Goal: Task Accomplishment & Management: Use online tool/utility

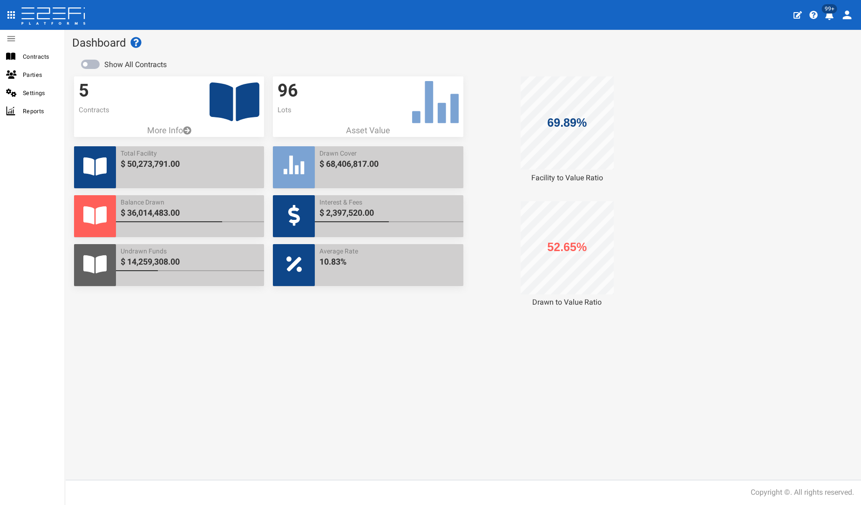
drag, startPoint x: 0, startPoint y: 0, endPoint x: 236, endPoint y: 98, distance: 255.3
click at [236, 96] on icon at bounding box center [235, 102] width 50 height 44
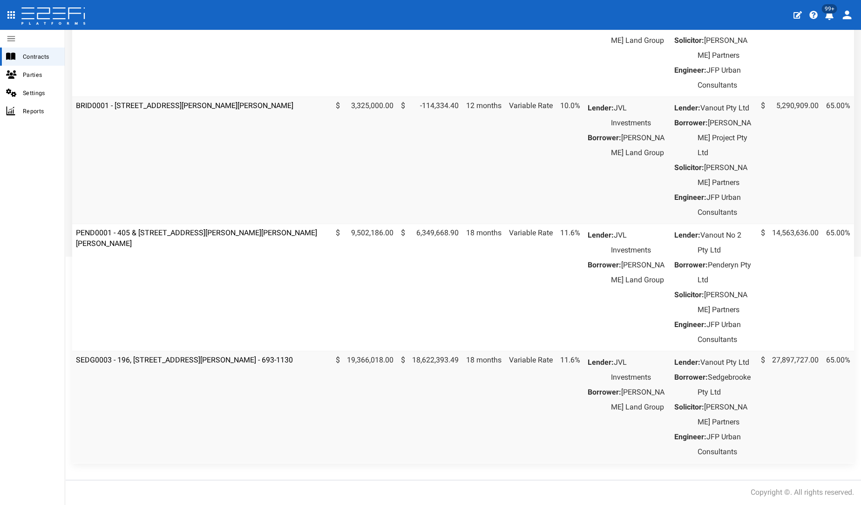
scroll to position [359, 0]
click at [205, 355] on link "SEDG0003 - 196, [STREET_ADDRESS][PERSON_NAME] - 693-1130" at bounding box center [184, 359] width 217 height 9
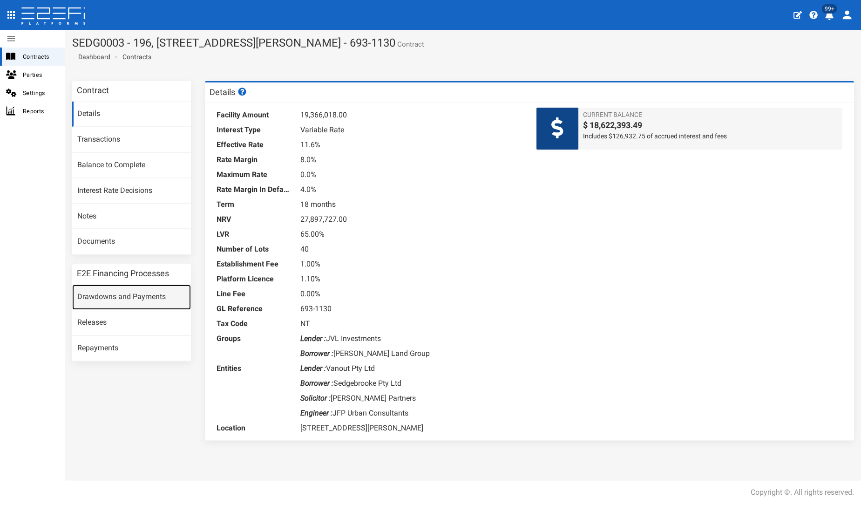
click at [129, 289] on link "Drawdowns and Payments" at bounding box center [131, 297] width 119 height 25
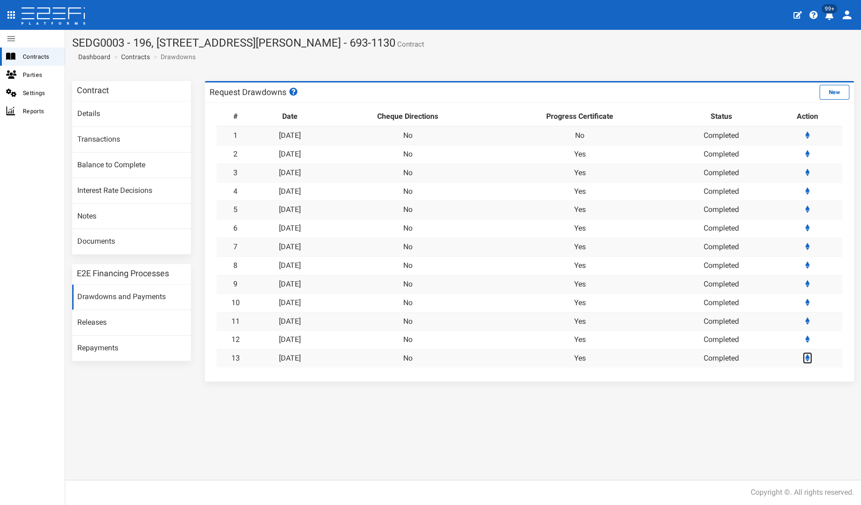
click at [809, 354] on icon at bounding box center [808, 357] width 5 height 7
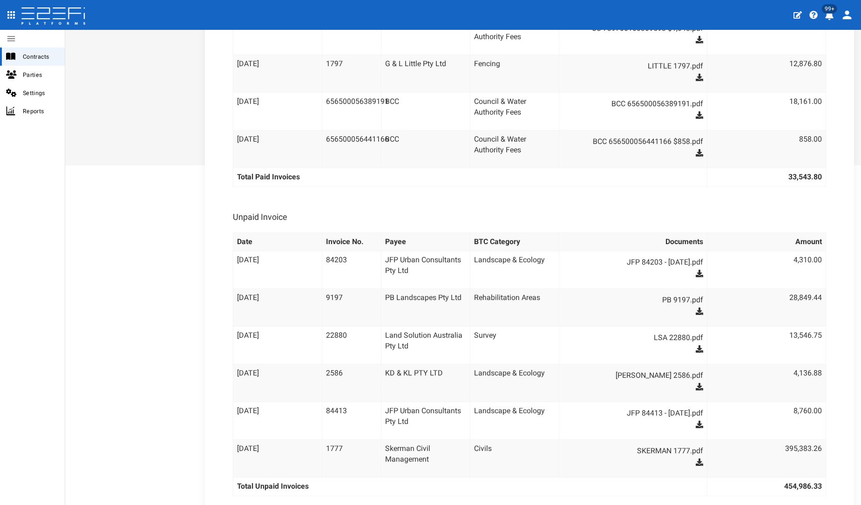
scroll to position [414, 0]
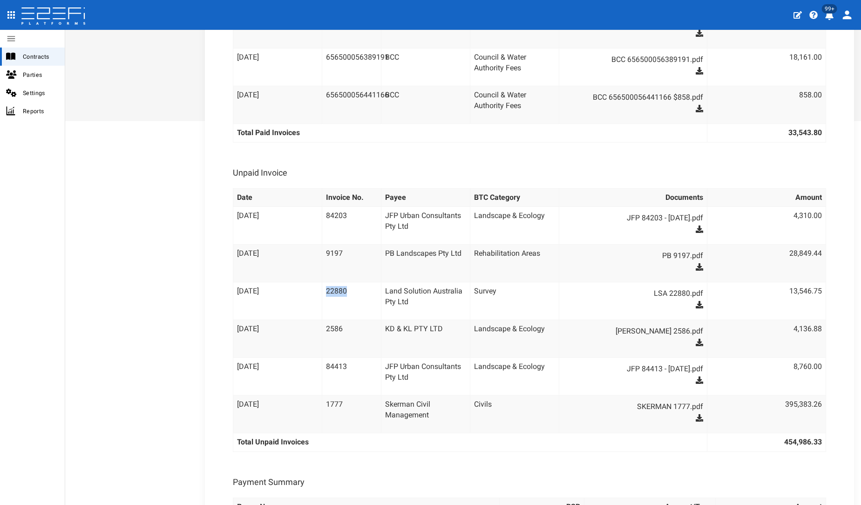
drag, startPoint x: 349, startPoint y: 291, endPoint x: 322, endPoint y: 294, distance: 27.2
click at [322, 294] on td "22880" at bounding box center [351, 301] width 59 height 38
copy td "22880"
click at [696, 304] on icon at bounding box center [699, 304] width 7 height 7
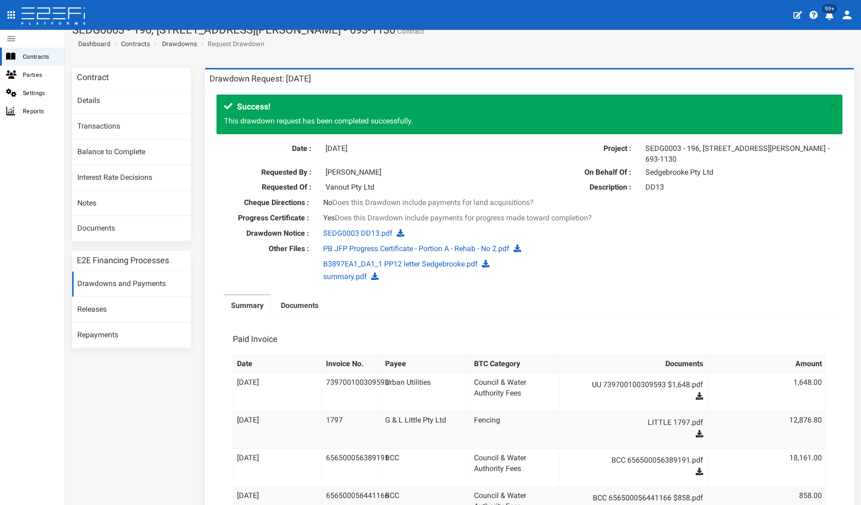
scroll to position [0, 0]
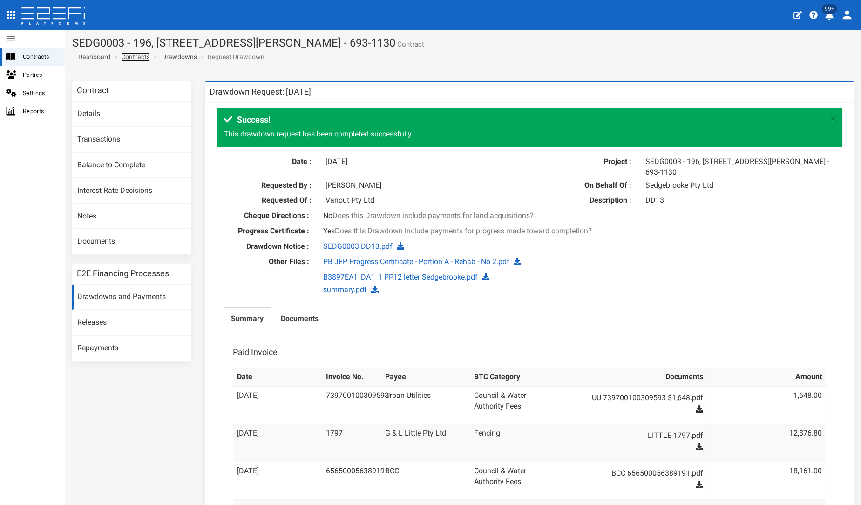
click at [130, 54] on link "Contracts" at bounding box center [135, 56] width 29 height 9
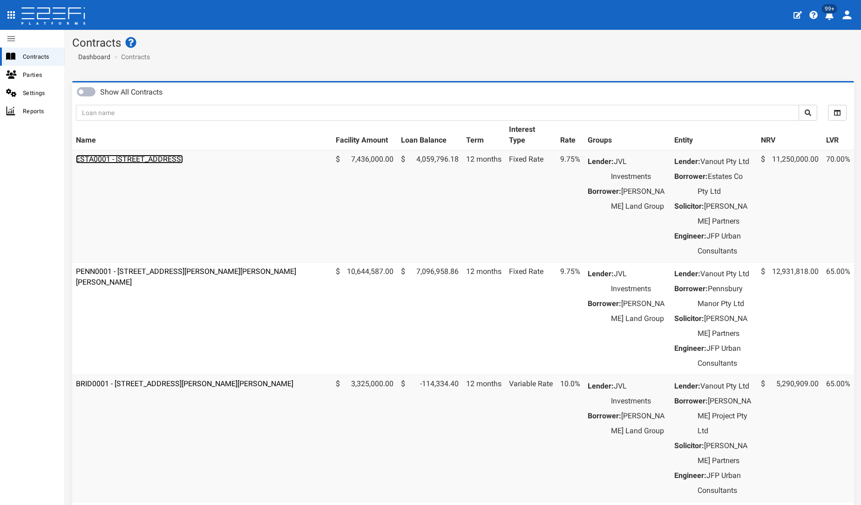
click at [183, 157] on link "ESTA0001 - [STREET_ADDRESS]" at bounding box center [129, 159] width 107 height 9
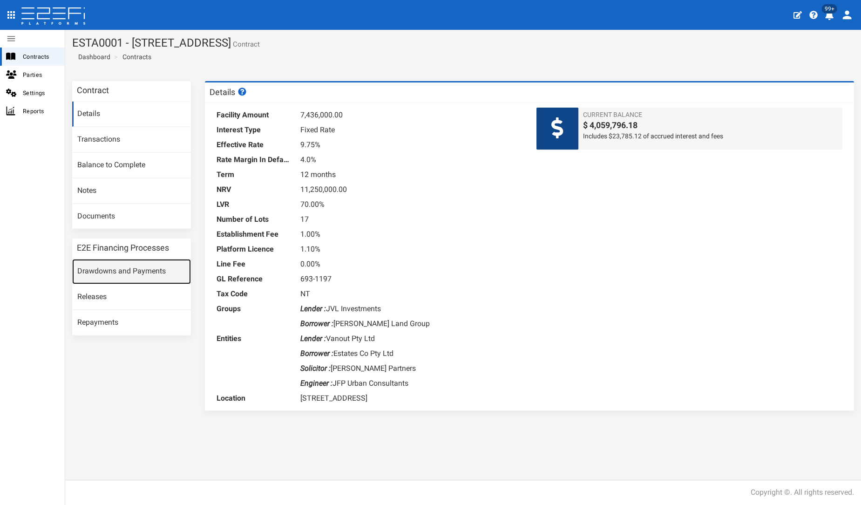
click at [154, 273] on link "Drawdowns and Payments" at bounding box center [131, 271] width 119 height 25
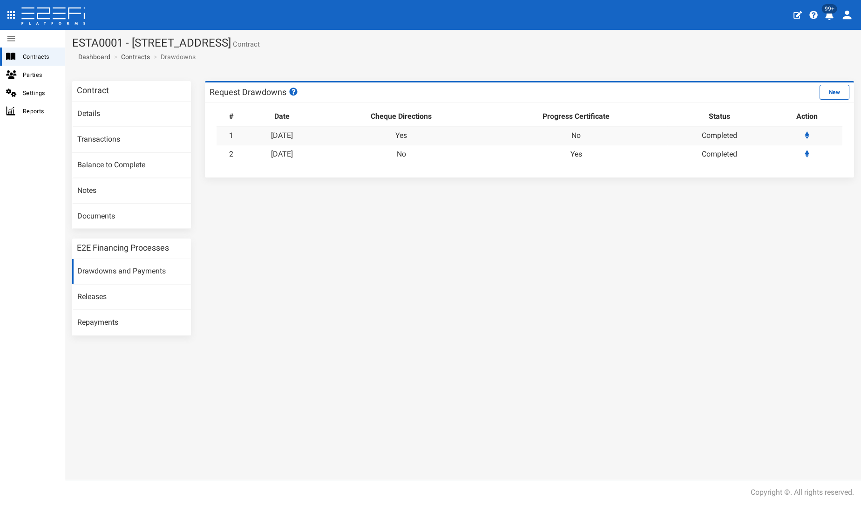
click at [120, 55] on li "Contracts" at bounding box center [131, 56] width 38 height 9
click at [125, 55] on link "Contracts" at bounding box center [135, 56] width 29 height 9
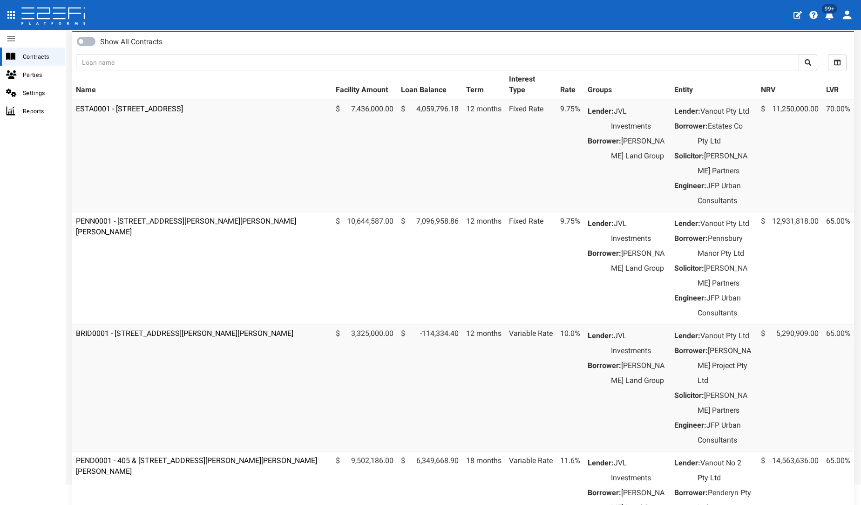
scroll to position [207, 0]
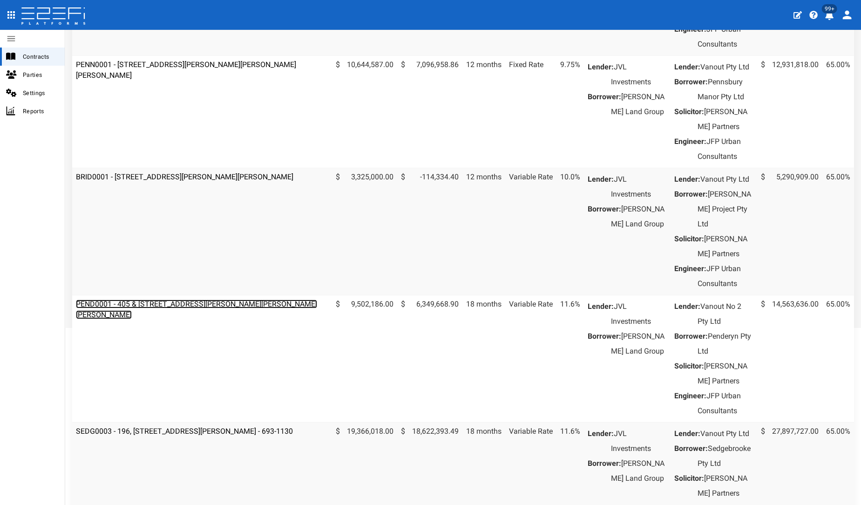
click at [208, 319] on link "PEND0001 - 405 & 407 Beckett Road, Bridgeman Downs - 693-1170" at bounding box center [196, 310] width 241 height 20
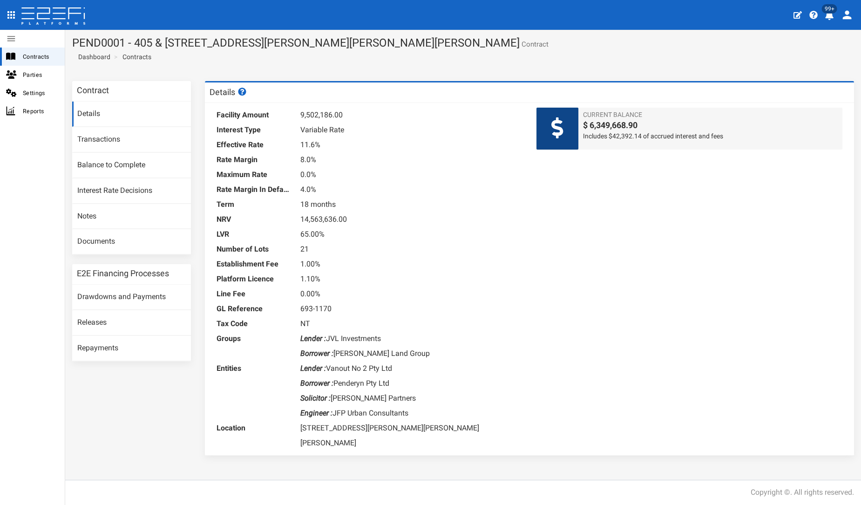
click at [164, 269] on h3 "E2E Financing Processes" at bounding box center [123, 273] width 92 height 8
click at [147, 293] on link "Drawdowns and Payments" at bounding box center [131, 297] width 119 height 25
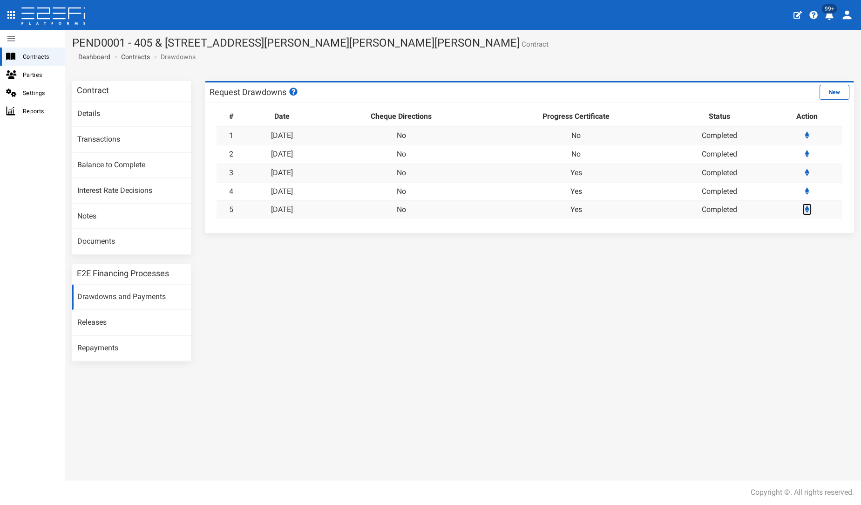
click at [810, 212] on link at bounding box center [807, 210] width 9 height 12
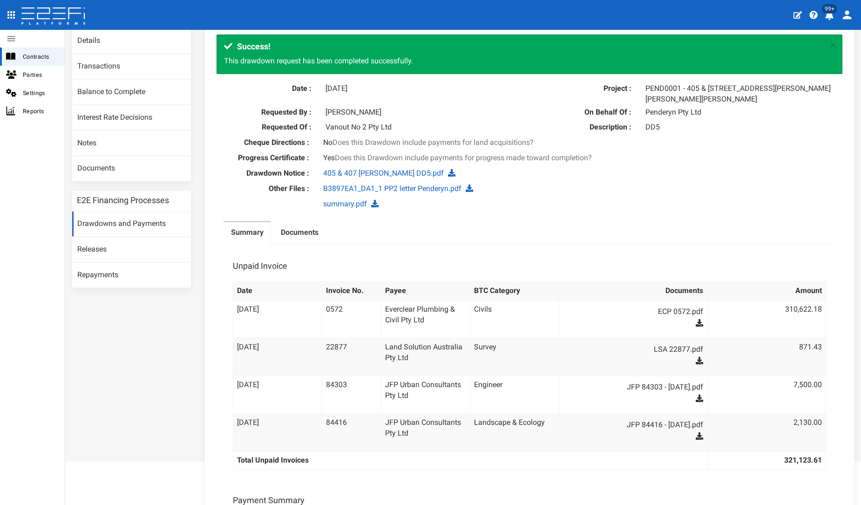
scroll to position [207, 0]
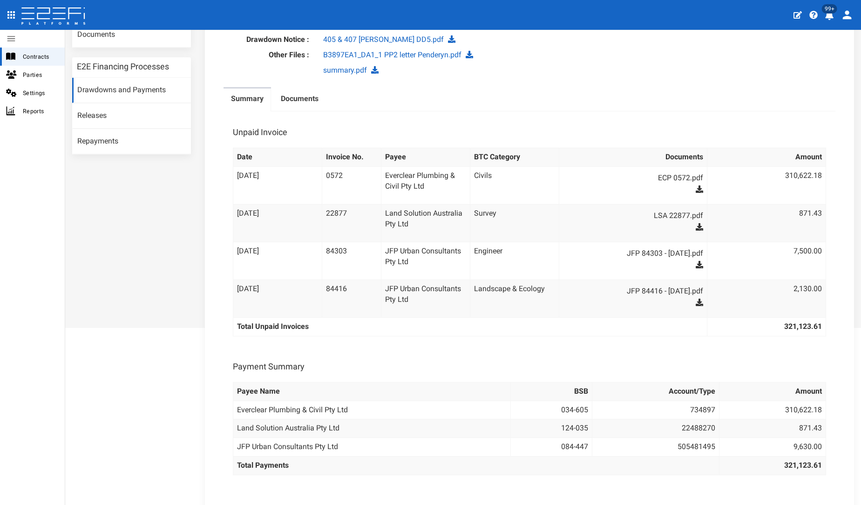
drag, startPoint x: 351, startPoint y: 211, endPoint x: 317, endPoint y: 212, distance: 34.5
click at [317, 212] on tr "[DATE] 22877 Land Solution Australia Pty Ltd Survey LSA 22877.pdf 871.43" at bounding box center [529, 224] width 593 height 38
copy tr "22877"
drag, startPoint x: 693, startPoint y: 226, endPoint x: 550, endPoint y: 316, distance: 169.2
click at [696, 226] on icon at bounding box center [699, 226] width 7 height 7
